Goal: Information Seeking & Learning: Find specific fact

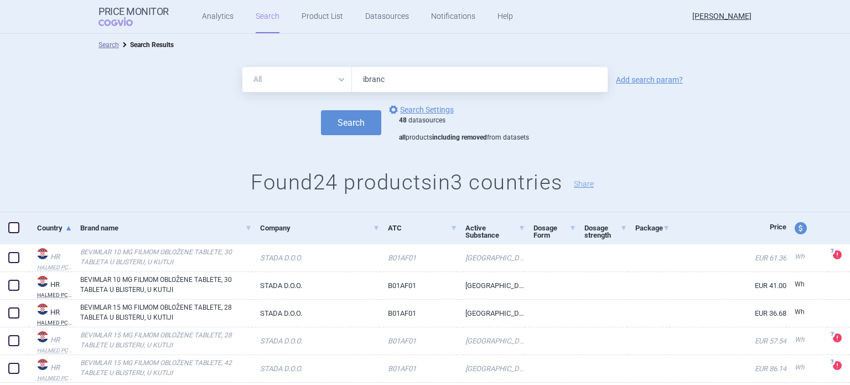
type input "ibranc"
click at [321, 110] on button "Search" at bounding box center [351, 122] width 60 height 25
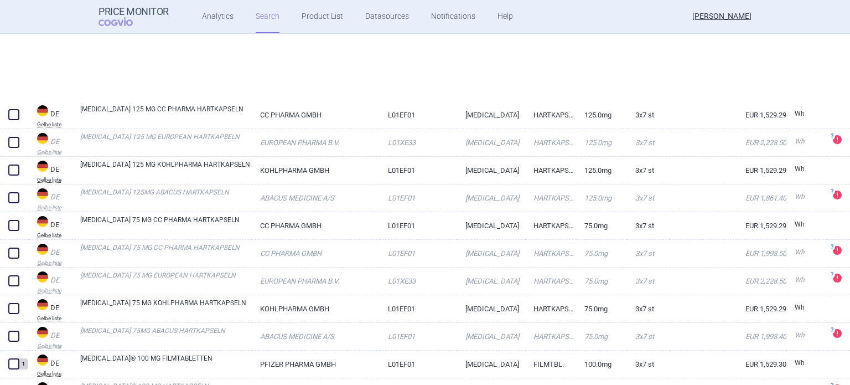
scroll to position [2663, 0]
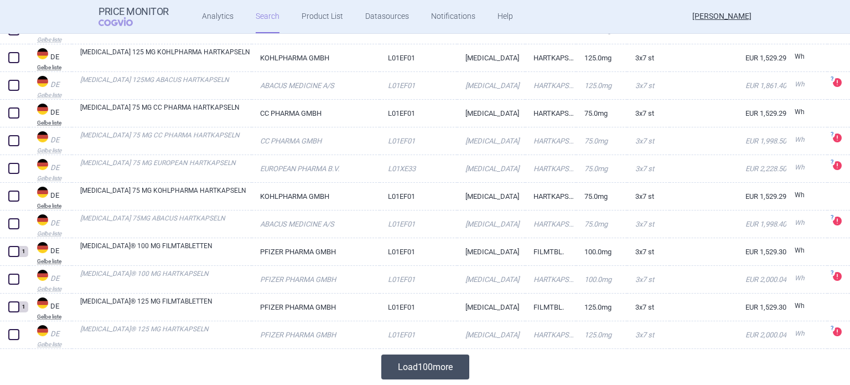
click at [431, 369] on button "Load 100 more" at bounding box center [425, 366] width 88 height 25
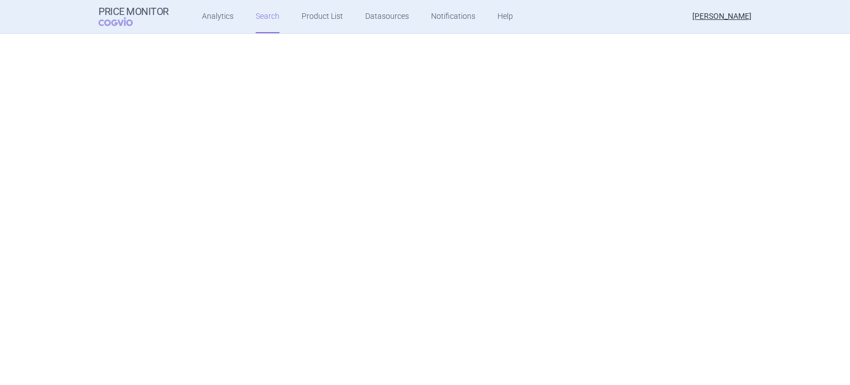
scroll to position [5431, 0]
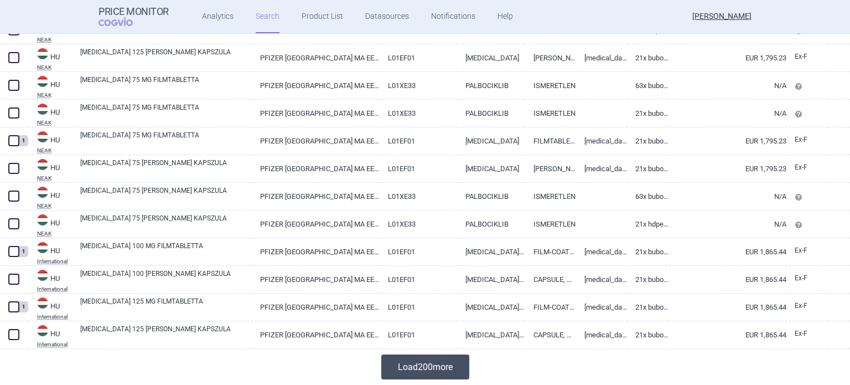
click at [444, 365] on button "Load 200 more" at bounding box center [425, 366] width 88 height 25
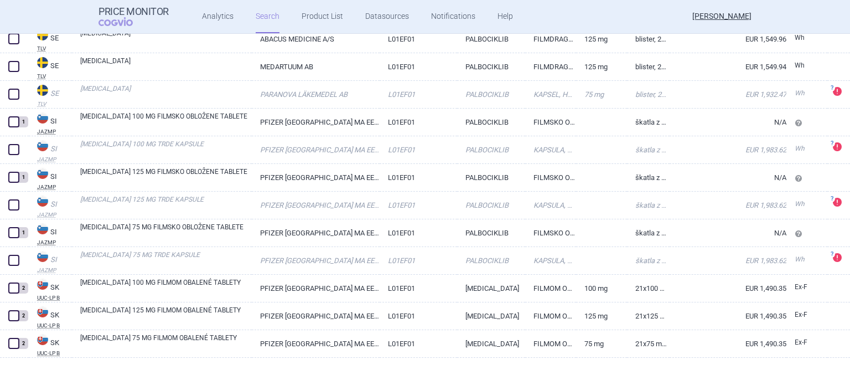
scroll to position [9831, 0]
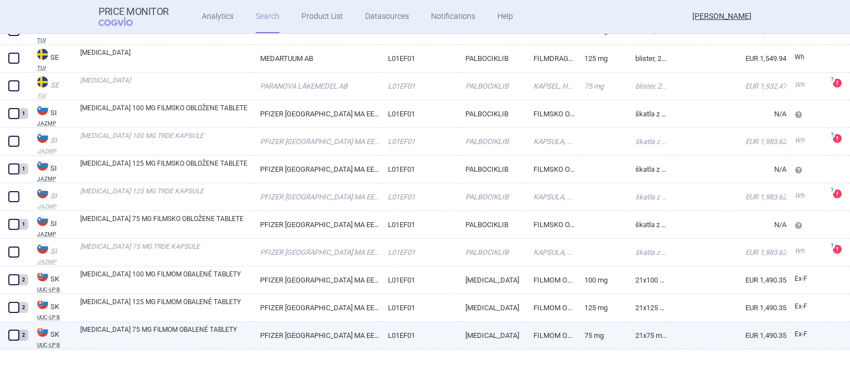
click at [308, 332] on link "PFIZER [GEOGRAPHIC_DATA] MA EEIG" at bounding box center [315, 335] width 127 height 27
select select "EUR"
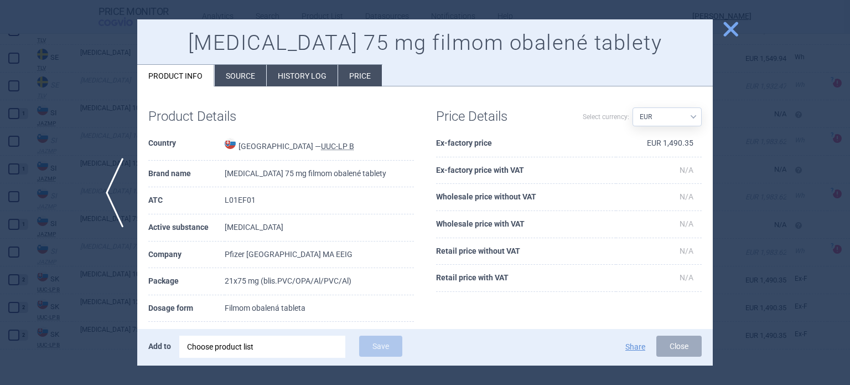
click at [305, 84] on li "History log" at bounding box center [302, 76] width 71 height 22
